Goal: Task Accomplishment & Management: Use online tool/utility

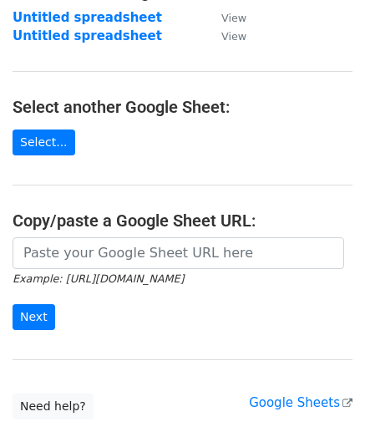
scroll to position [167, 0]
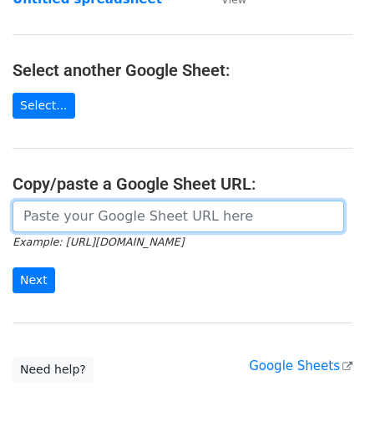
click at [89, 215] on input "url" at bounding box center [179, 217] width 332 height 32
paste input "[URL][DOMAIN_NAME]"
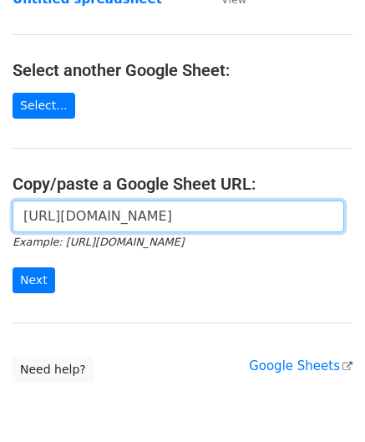
scroll to position [0, 354]
type input "[URL][DOMAIN_NAME]"
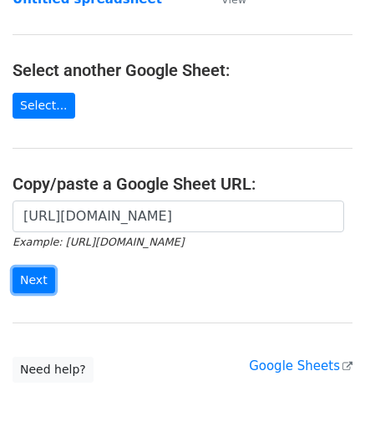
drag, startPoint x: 30, startPoint y: 268, endPoint x: 14, endPoint y: 252, distance: 23.1
click at [28, 268] on input "Next" at bounding box center [34, 280] width 43 height 26
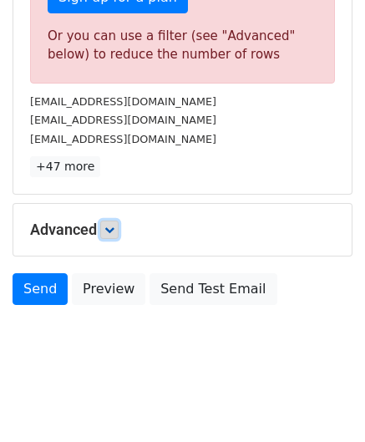
click at [111, 226] on icon at bounding box center [109, 230] width 10 height 10
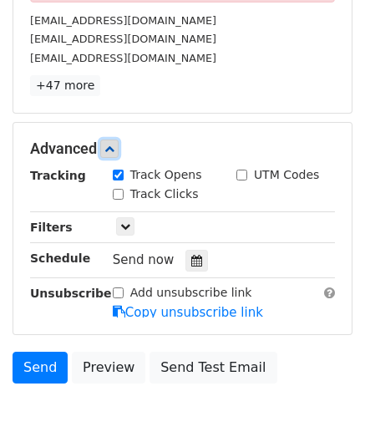
scroll to position [648, 0]
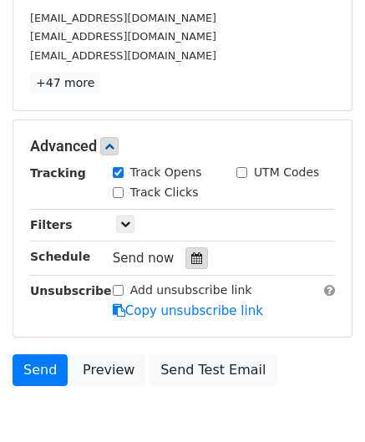
click at [191, 252] on icon at bounding box center [196, 258] width 11 height 12
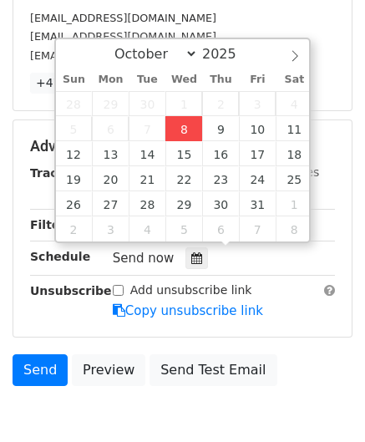
type input "2025-10-08 12:00"
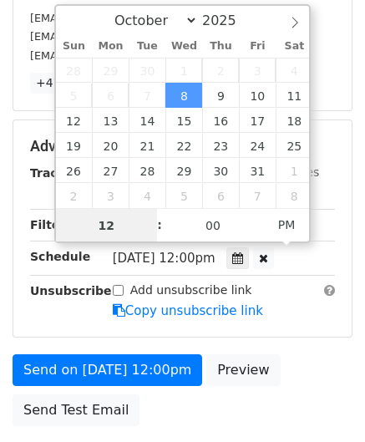
type input "6"
drag, startPoint x: 121, startPoint y: 223, endPoint x: 38, endPoint y: 221, distance: 82.7
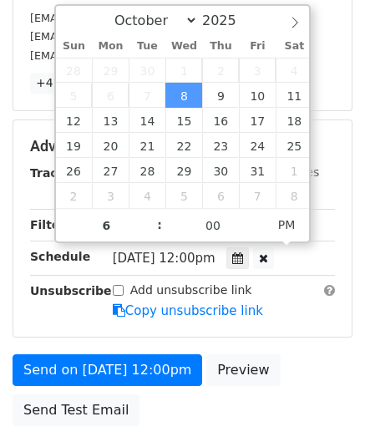
type input "2025-10-08 18:00"
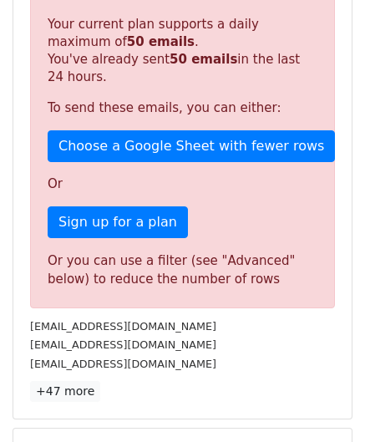
scroll to position [719, 0]
